Goal: Navigation & Orientation: Find specific page/section

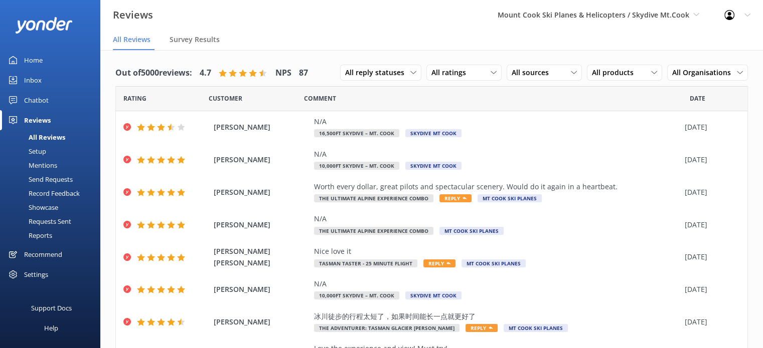
scroll to position [120, 0]
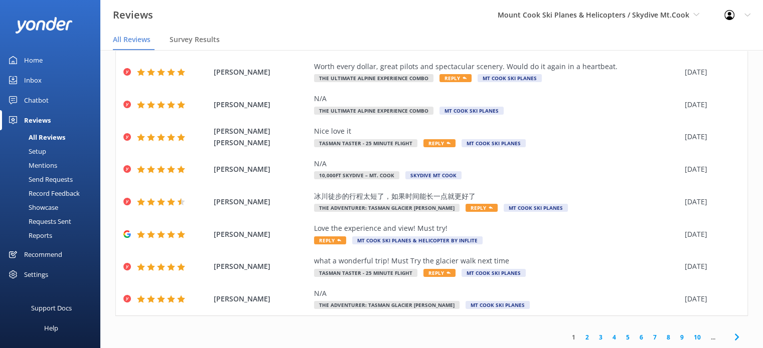
click at [581, 337] on link "2" at bounding box center [587, 338] width 14 height 10
